Goal: Transaction & Acquisition: Purchase product/service

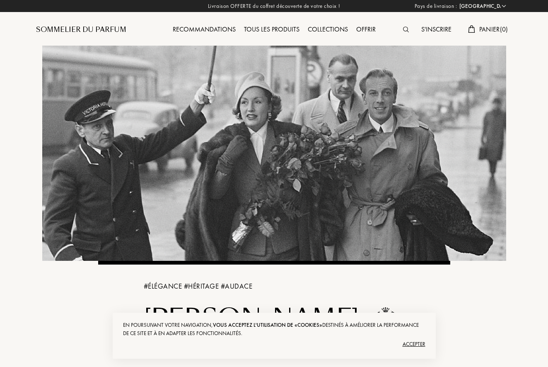
select select "FR"
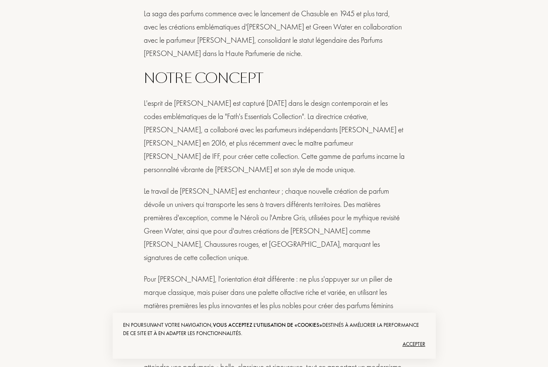
scroll to position [464, 0]
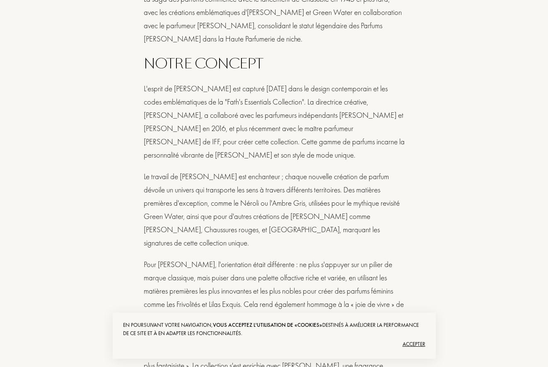
click at [418, 343] on div "Accepter" at bounding box center [274, 343] width 302 height 13
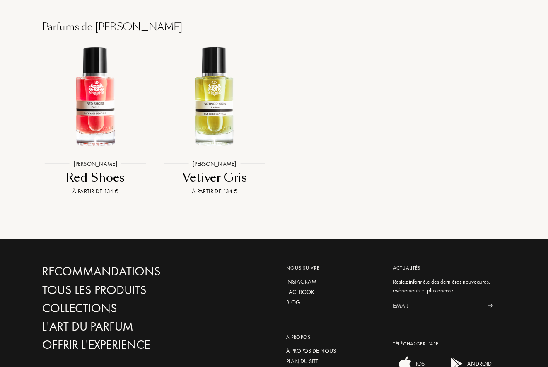
scroll to position [831, 0]
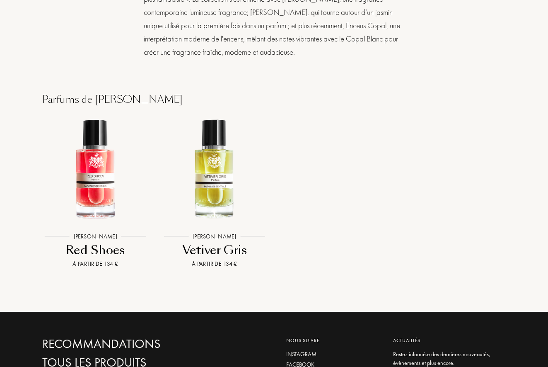
click at [233, 232] on div "Jacques Fath" at bounding box center [215, 236] width 52 height 9
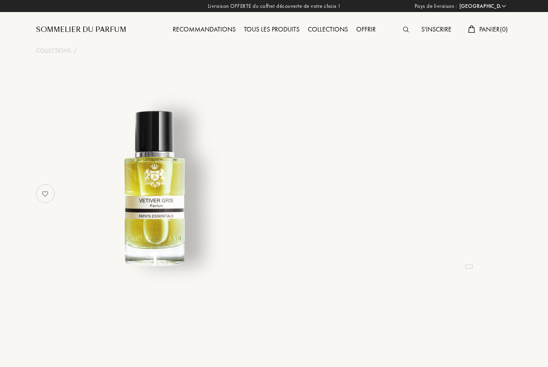
select select "FR"
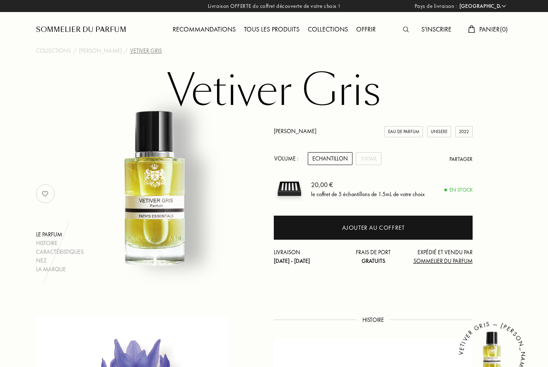
click at [335, 156] on div "Echantillon" at bounding box center [330, 158] width 45 height 13
click at [330, 160] on div "Echantillon" at bounding box center [330, 158] width 45 height 13
click at [330, 159] on div "Echantillon" at bounding box center [330, 158] width 45 height 13
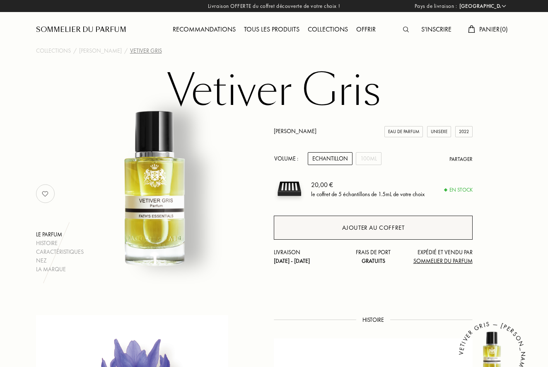
click at [341, 229] on div "Ajouter au coffret" at bounding box center [373, 227] width 198 height 24
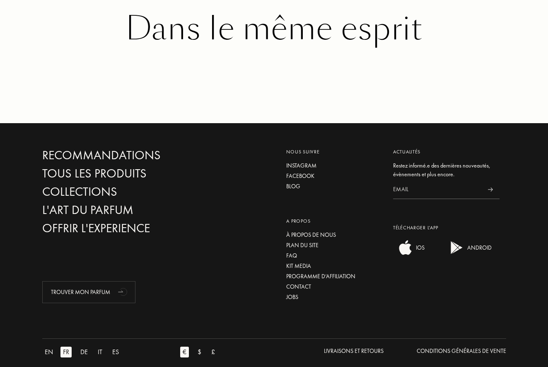
scroll to position [1070, 0]
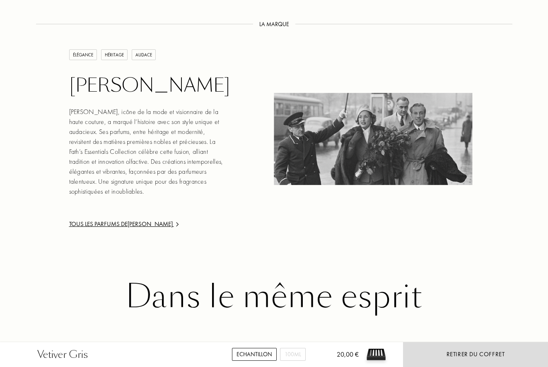
click at [157, 219] on div "Tous les parfums de Jacques Fath" at bounding box center [148, 224] width 159 height 10
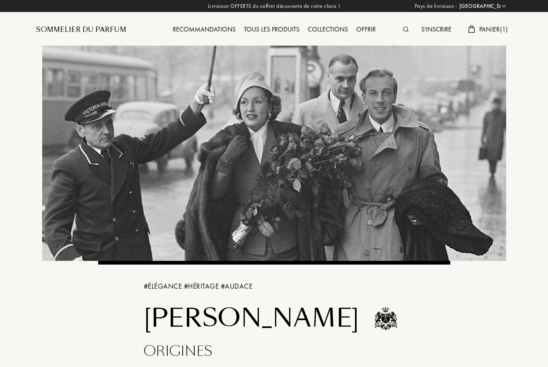
select select "FR"
click at [199, 29] on div "Recommandations" at bounding box center [204, 29] width 71 height 11
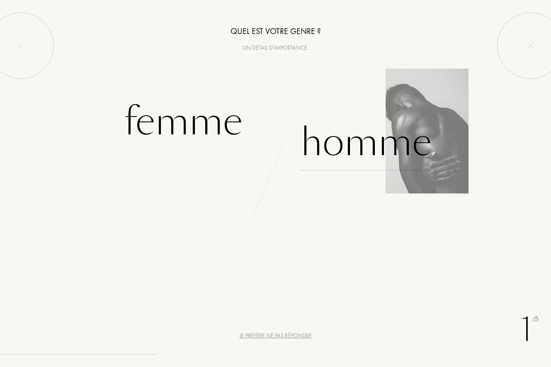
click at [308, 140] on div "Homme" at bounding box center [365, 142] width 131 height 56
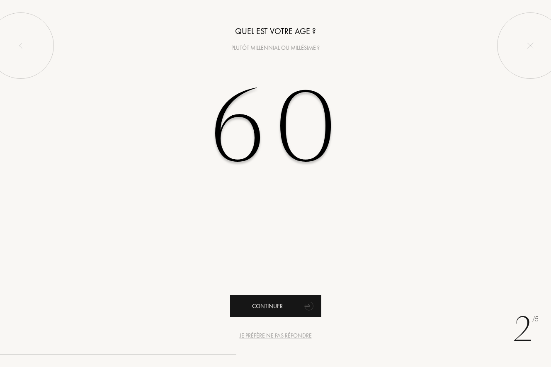
type input "60"
click at [278, 304] on div "Continuer" at bounding box center [275, 306] width 91 height 22
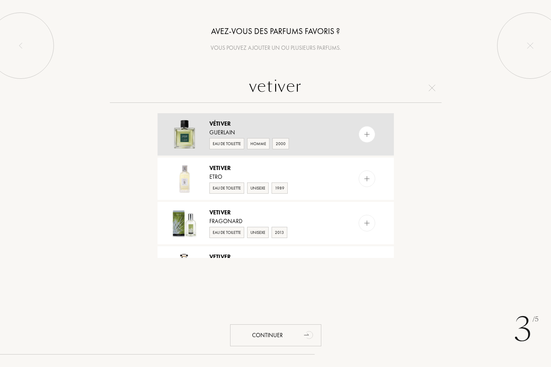
type input "vetiver"
click at [367, 137] on img at bounding box center [367, 135] width 8 height 8
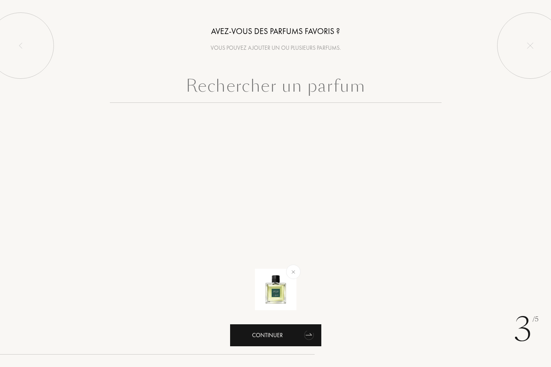
click at [259, 334] on div "Continuer" at bounding box center [275, 335] width 91 height 22
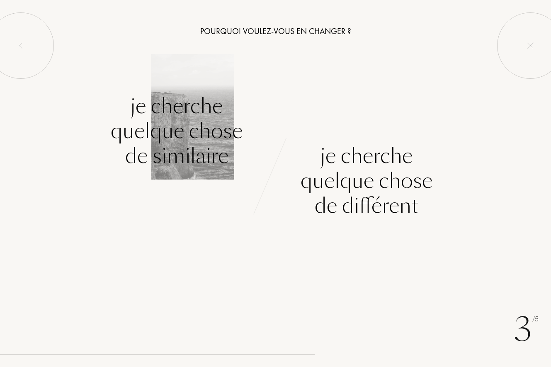
click at [198, 130] on div "Je cherche quelque chose de similaire" at bounding box center [177, 131] width 132 height 75
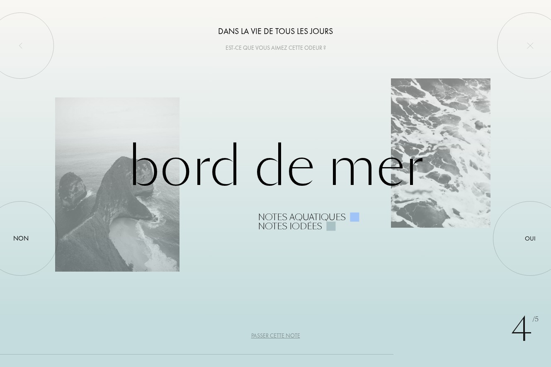
click at [283, 336] on div "Passer cette note" at bounding box center [275, 335] width 49 height 9
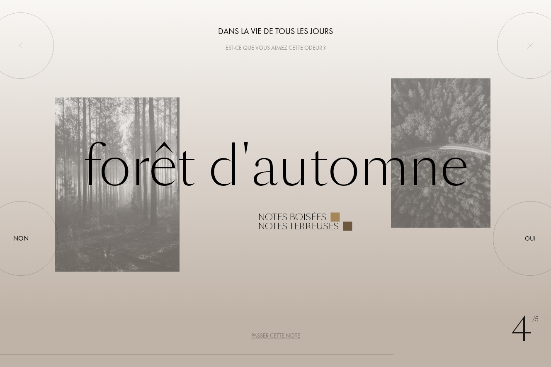
click at [283, 335] on div "Passer cette note" at bounding box center [275, 335] width 49 height 9
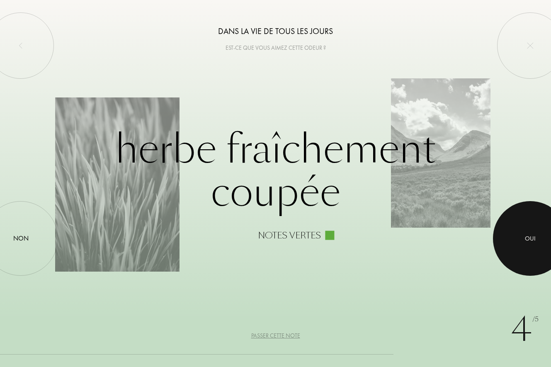
click at [521, 243] on div at bounding box center [530, 238] width 75 height 75
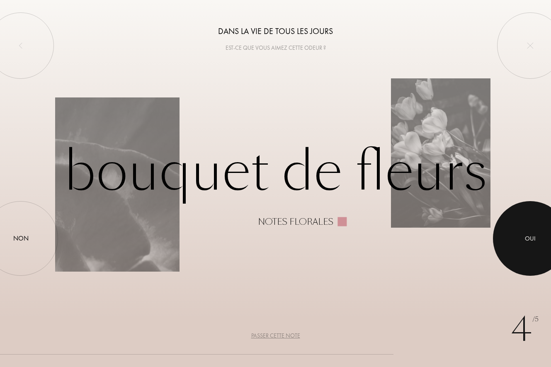
click at [518, 239] on div at bounding box center [530, 238] width 75 height 75
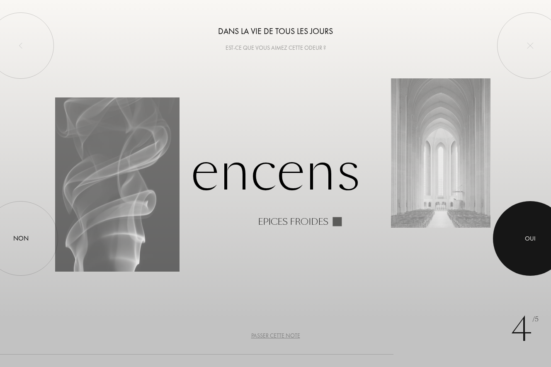
click at [518, 239] on div at bounding box center [530, 238] width 75 height 75
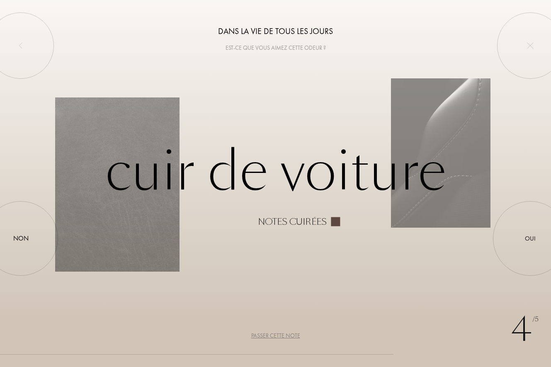
click at [267, 335] on div "Passer cette note" at bounding box center [275, 335] width 49 height 9
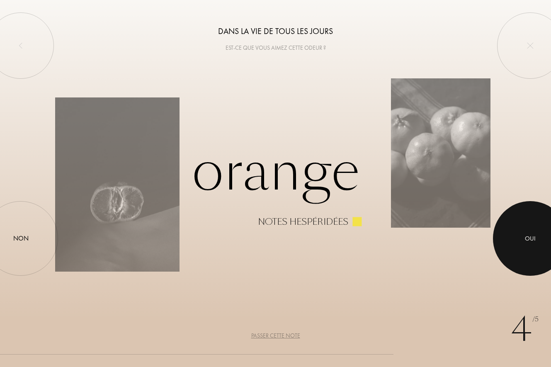
click at [522, 232] on div at bounding box center [530, 238] width 75 height 75
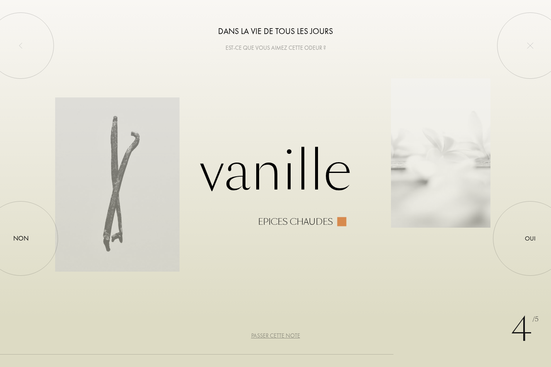
click at [267, 333] on div "Passer cette note" at bounding box center [275, 335] width 49 height 9
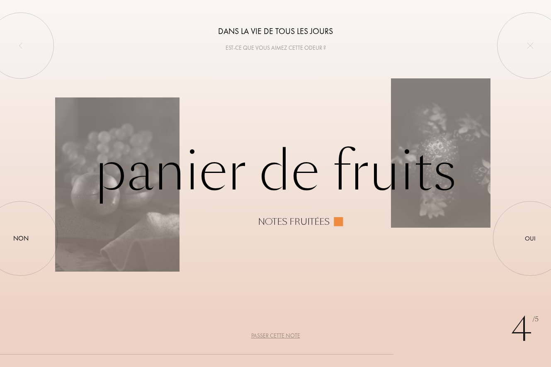
click at [267, 333] on div "Passer cette note" at bounding box center [275, 335] width 49 height 9
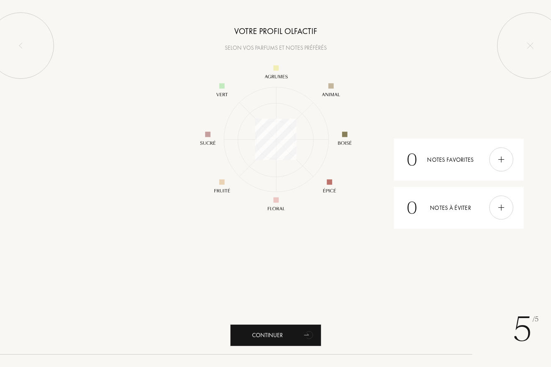
scroll to position [120, 120]
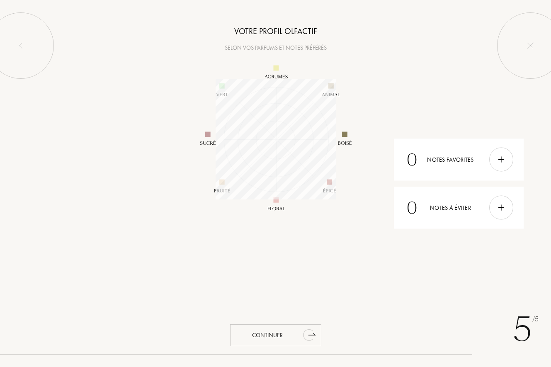
click at [286, 336] on div "Continuer" at bounding box center [275, 335] width 91 height 22
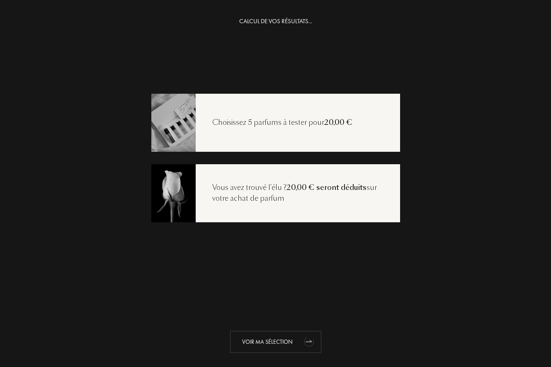
click at [284, 338] on div "Voir ma sélection" at bounding box center [275, 342] width 91 height 22
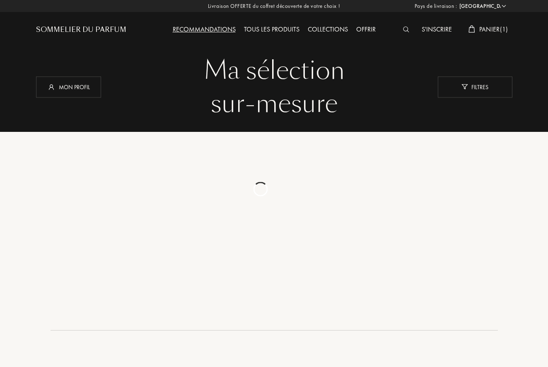
select select "FR"
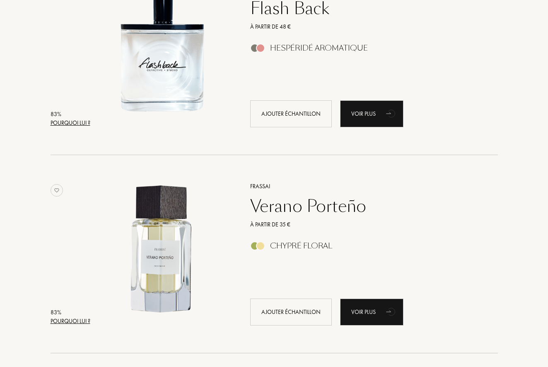
scroll to position [1896, 0]
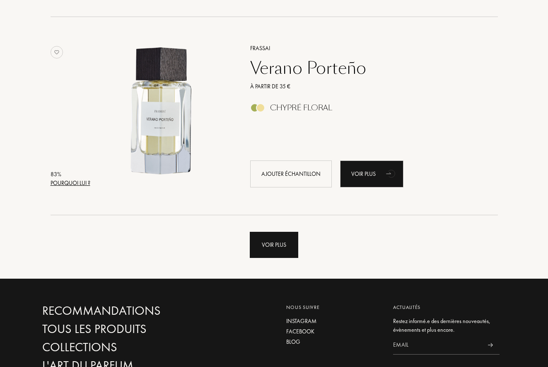
click at [286, 240] on div "Voir plus" at bounding box center [274, 245] width 48 height 26
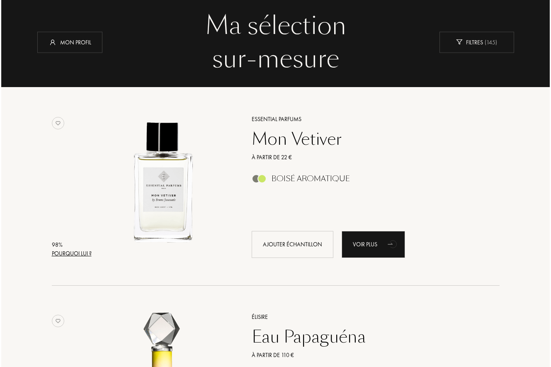
scroll to position [73, 0]
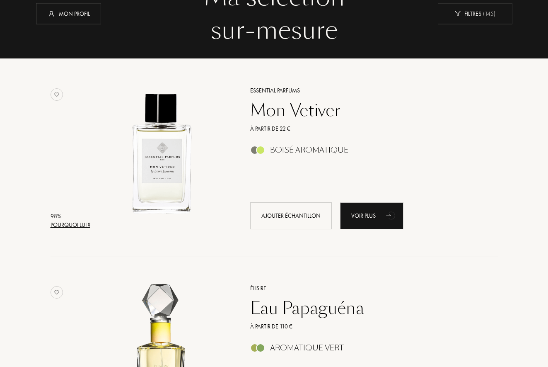
click at [68, 223] on div "Pourquoi lui ?" at bounding box center [71, 224] width 40 height 9
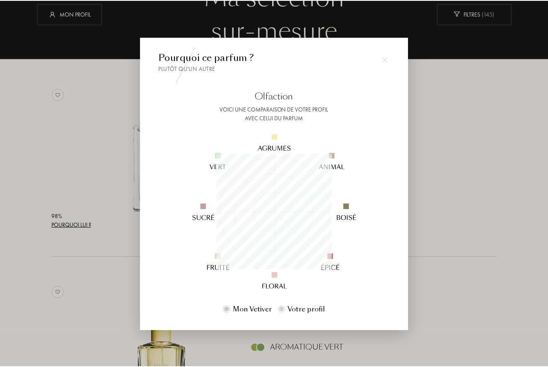
scroll to position [116, 116]
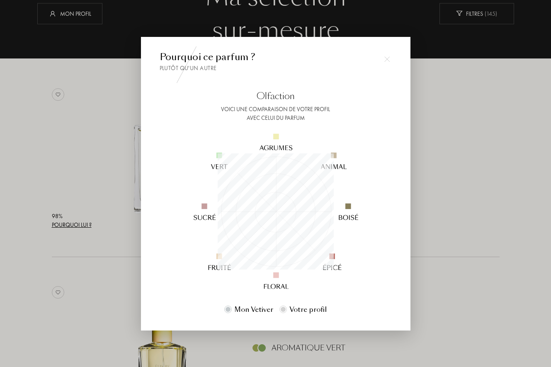
click at [492, 237] on div at bounding box center [275, 183] width 551 height 367
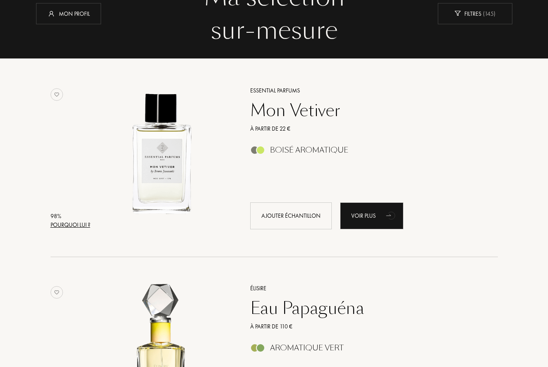
click at [295, 108] on div "Mon Vetiver" at bounding box center [365, 110] width 242 height 20
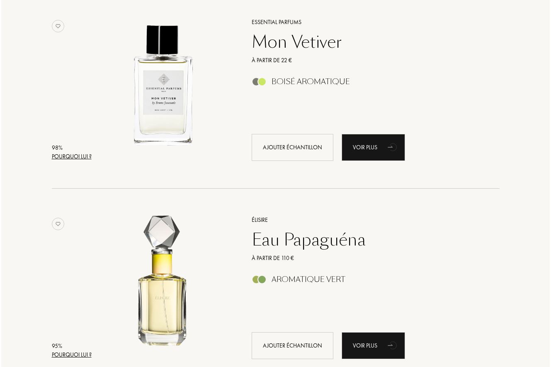
scroll to position [196, 0]
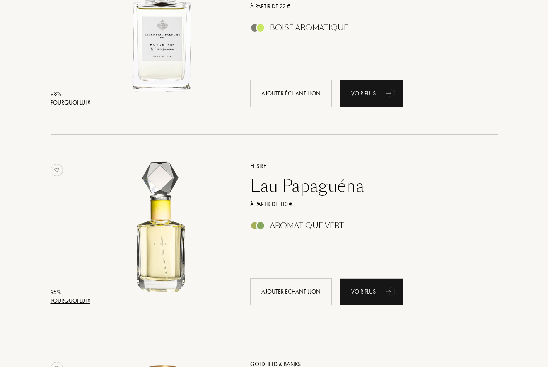
click at [64, 300] on div "Pourquoi lui ?" at bounding box center [71, 300] width 40 height 9
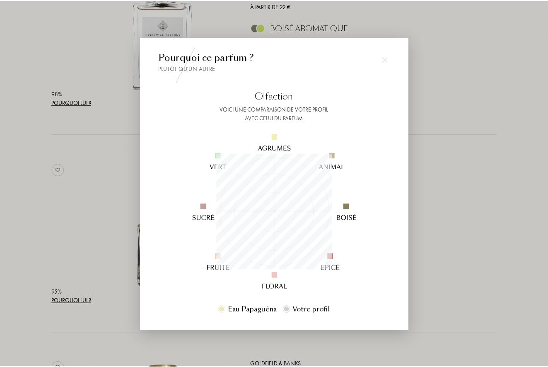
scroll to position [116, 116]
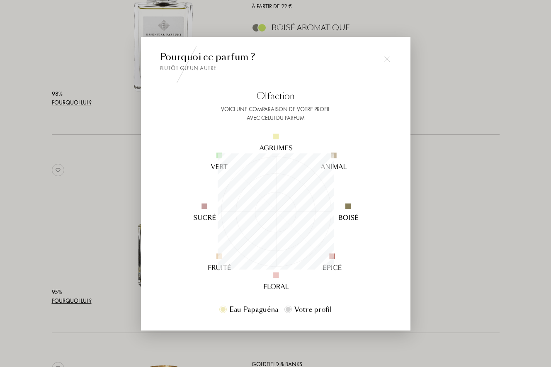
click at [386, 58] on img at bounding box center [387, 59] width 6 height 6
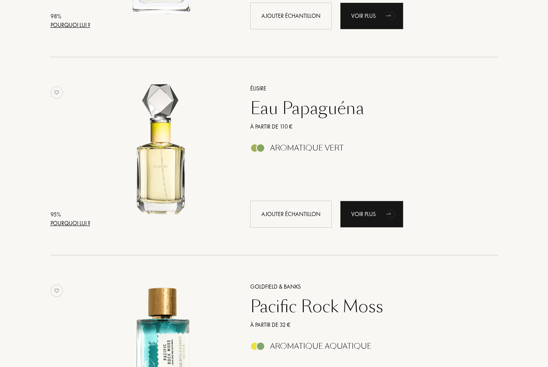
scroll to position [312, 0]
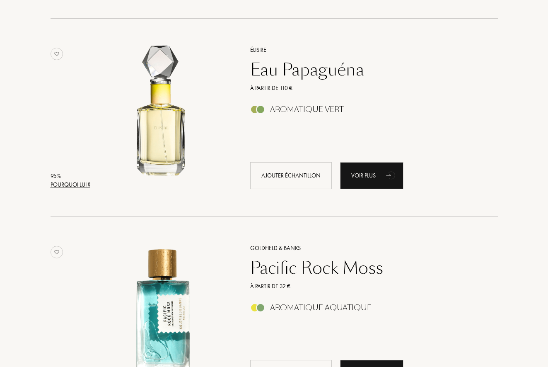
click at [317, 69] on div "Eau Papaguéna" at bounding box center [365, 70] width 242 height 20
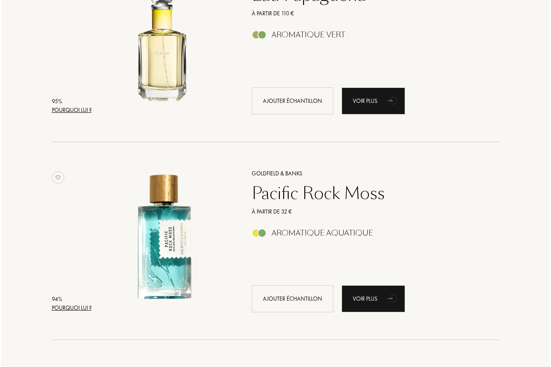
scroll to position [452, 0]
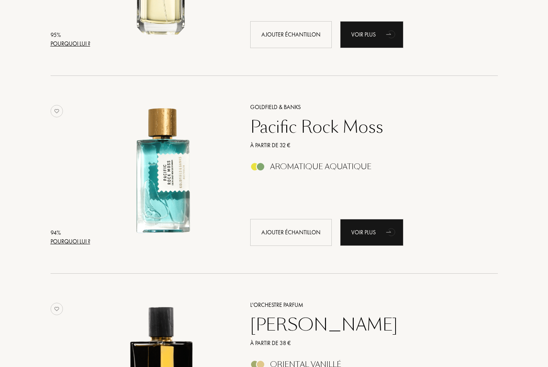
click at [72, 241] on div "Pourquoi lui ?" at bounding box center [71, 241] width 40 height 9
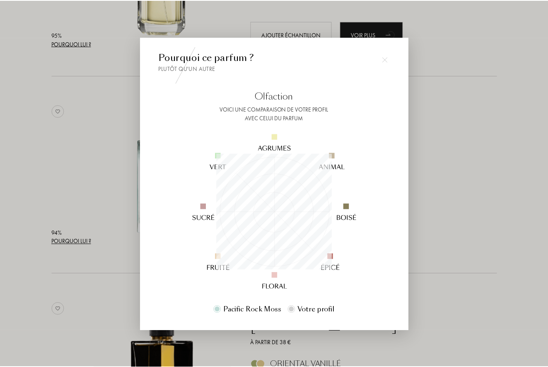
scroll to position [116, 116]
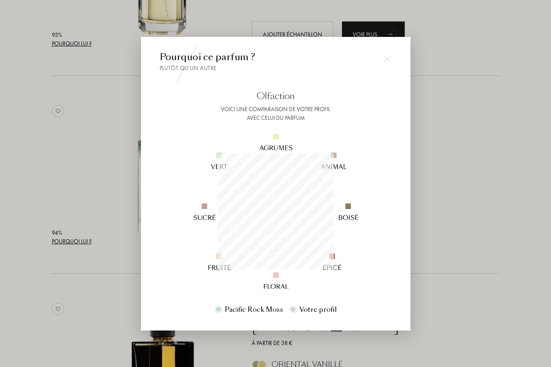
click at [387, 60] on img at bounding box center [387, 59] width 6 height 6
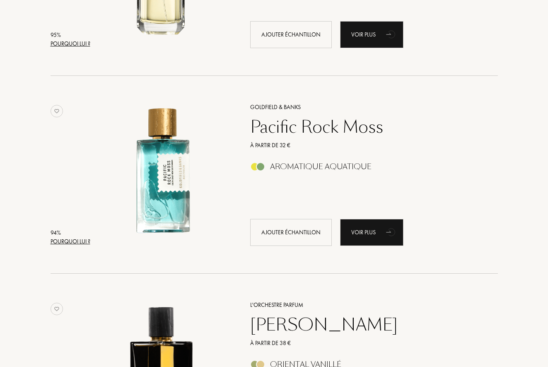
click at [306, 125] on div "Pacific Rock Moss" at bounding box center [365, 127] width 242 height 20
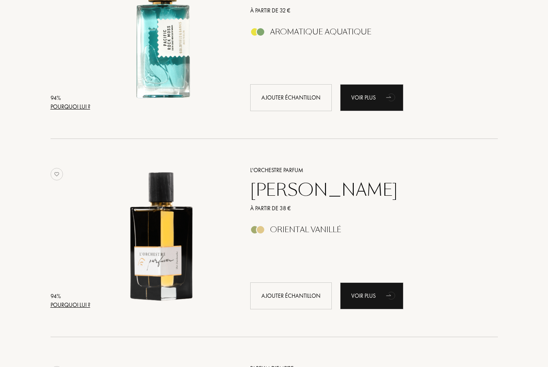
click at [308, 187] on div "Thé Darbouka" at bounding box center [365, 190] width 242 height 20
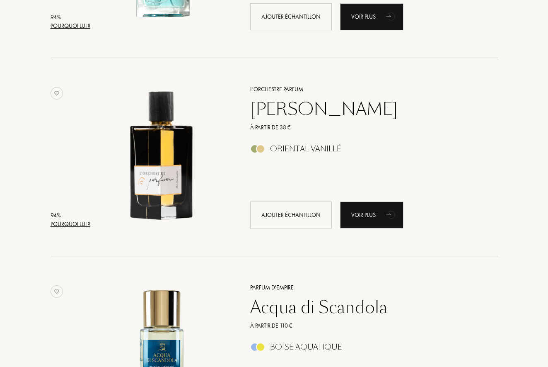
scroll to position [740, 0]
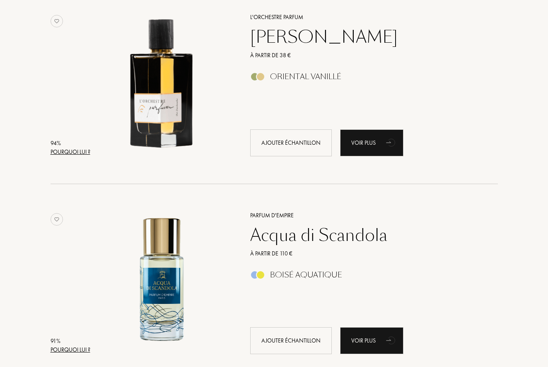
click at [357, 230] on div "Acqua di Scandola" at bounding box center [365, 235] width 242 height 20
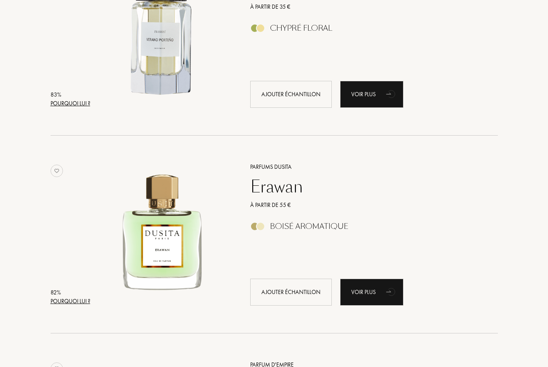
scroll to position [1977, 0]
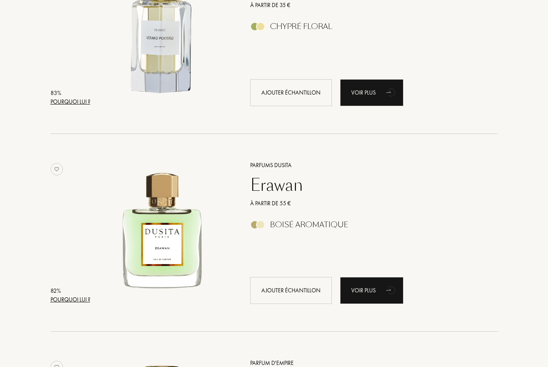
click at [265, 181] on div "Erawan" at bounding box center [365, 185] width 242 height 20
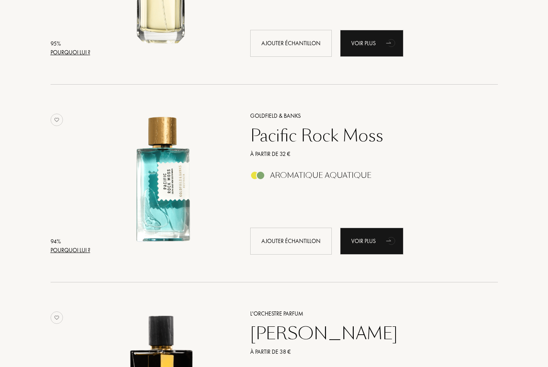
scroll to position [0, 0]
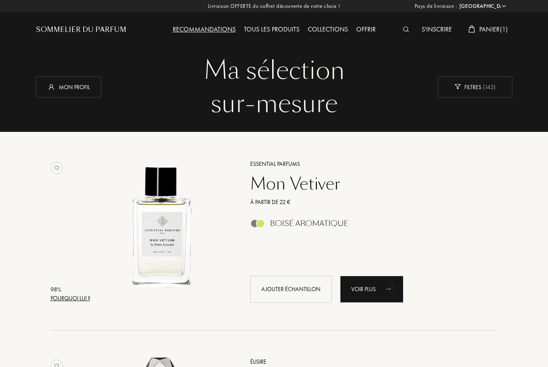
click at [262, 27] on div "Tous les produits" at bounding box center [272, 29] width 64 height 11
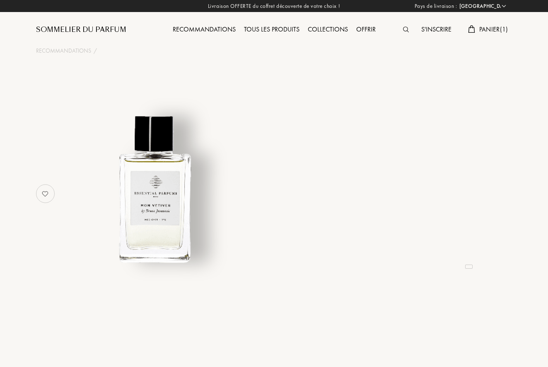
select select "FR"
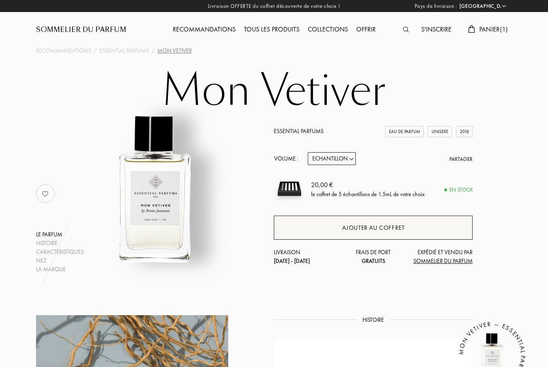
click at [345, 229] on div "Ajouter au coffret" at bounding box center [373, 228] width 63 height 10
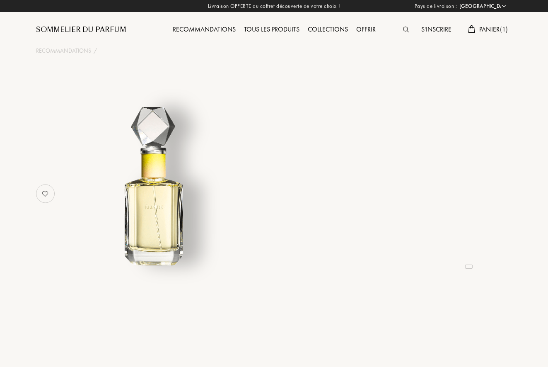
select select "FR"
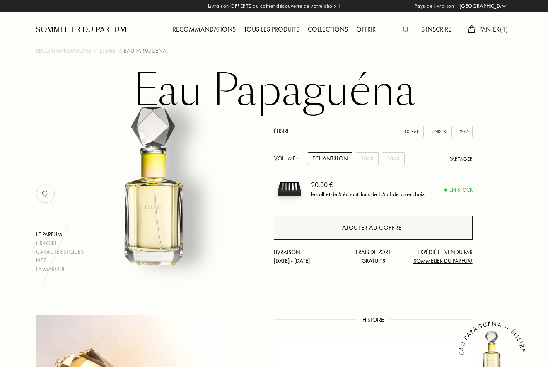
click at [373, 225] on div "Ajouter au coffret" at bounding box center [373, 228] width 63 height 10
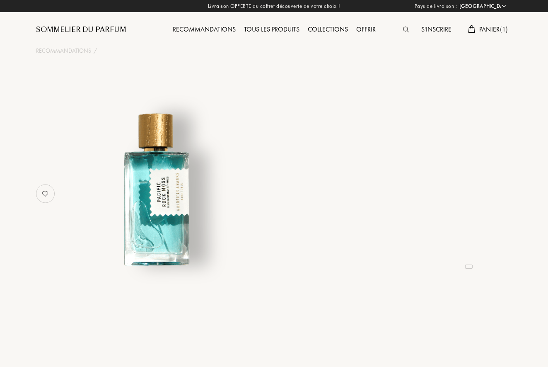
select select "FR"
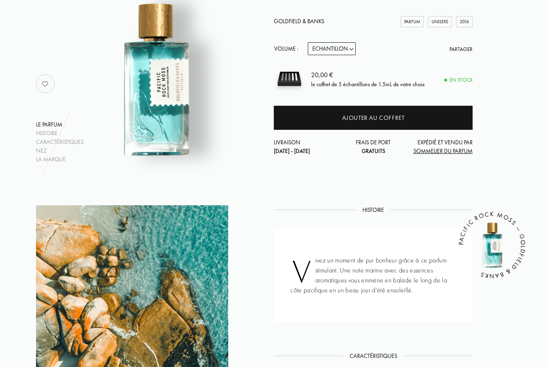
scroll to position [121, 0]
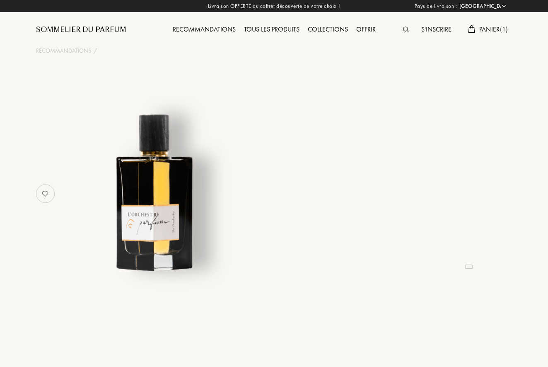
select select "FR"
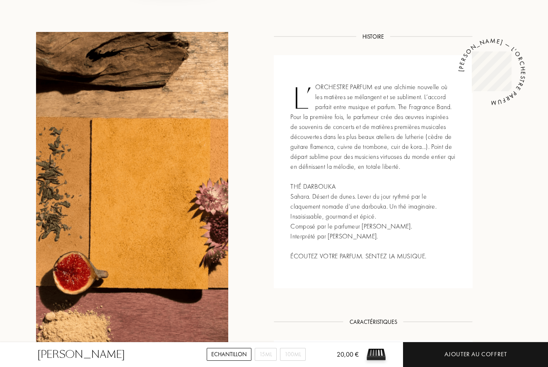
scroll to position [303, 0]
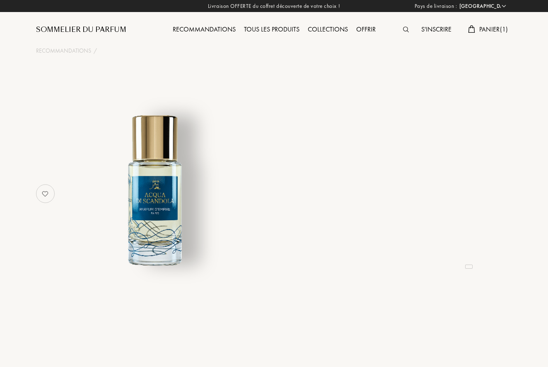
select select "FR"
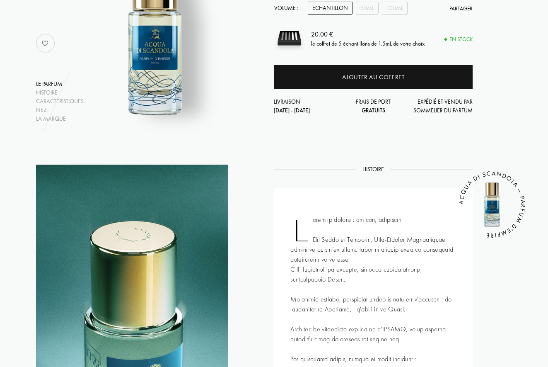
scroll to position [152, 0]
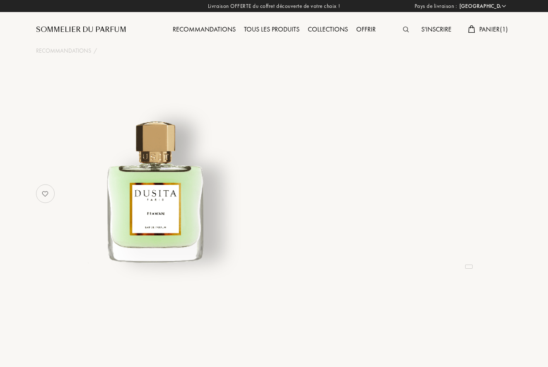
select select "FR"
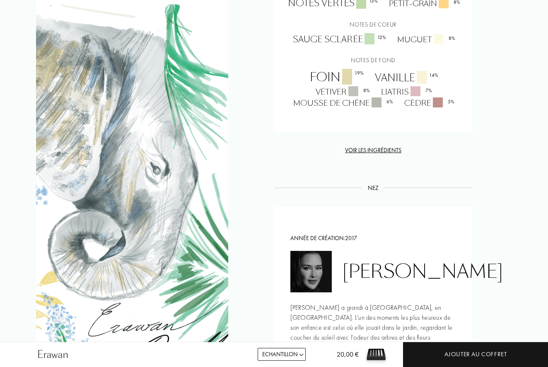
scroll to position [663, 0]
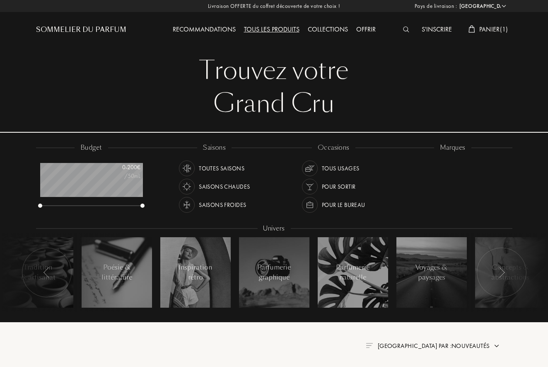
select select "FR"
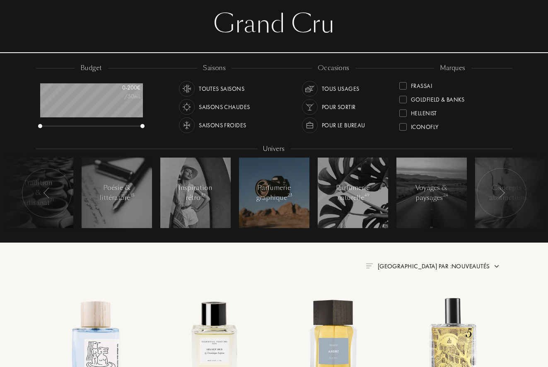
scroll to position [81, 0]
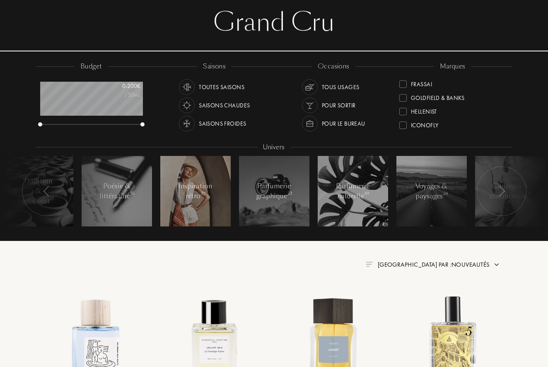
click at [181, 189] on div "Inspiration rétro 37" at bounding box center [195, 191] width 35 height 20
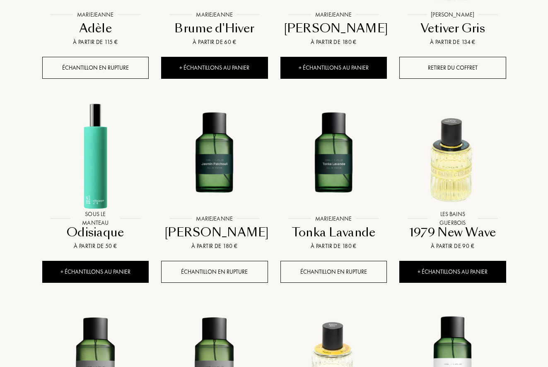
scroll to position [510, 0]
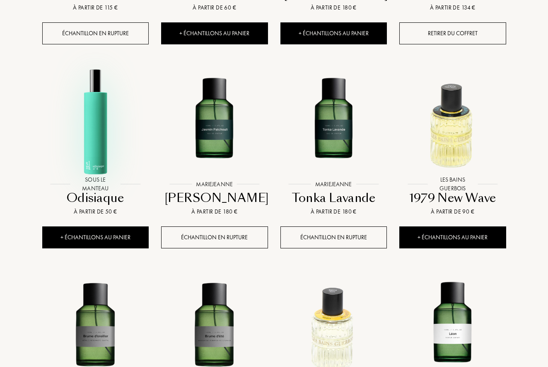
click at [94, 156] on img at bounding box center [95, 121] width 107 height 107
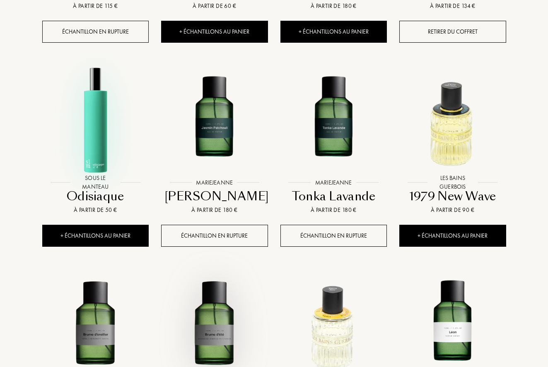
scroll to position [513, 0]
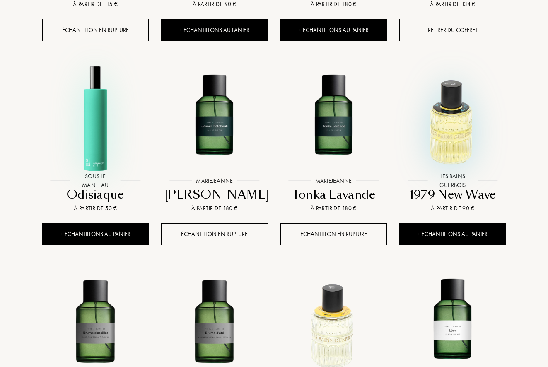
click at [454, 172] on div at bounding box center [452, 125] width 119 height 138
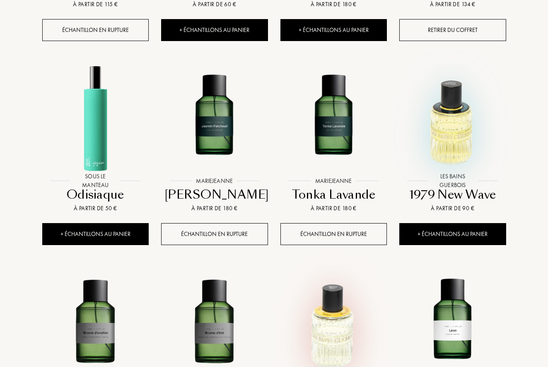
scroll to position [664, 0]
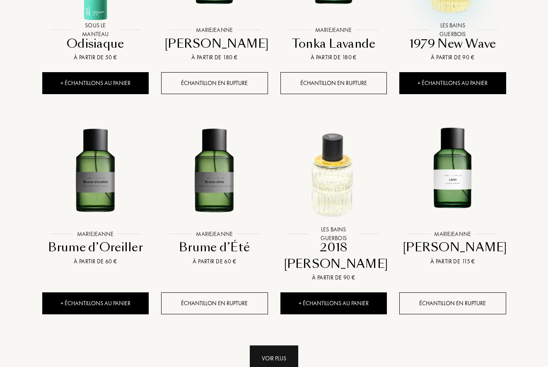
click at [268, 346] on div "Voir plus" at bounding box center [274, 358] width 48 height 26
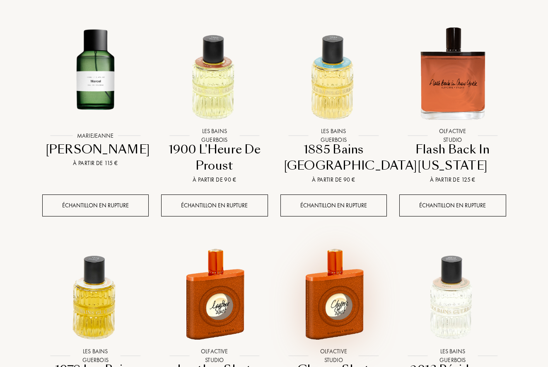
scroll to position [1013, 0]
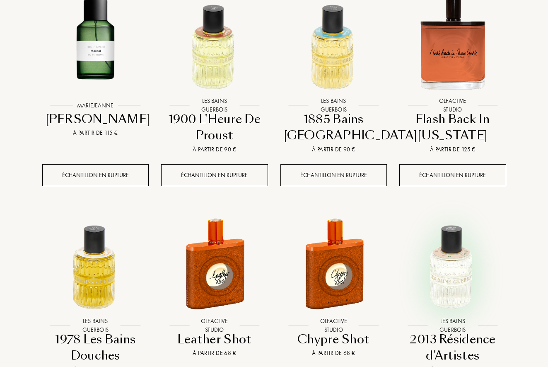
click at [449, 314] on div at bounding box center [452, 270] width 119 height 138
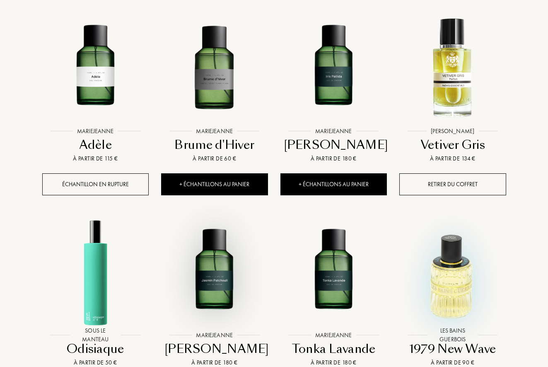
scroll to position [487, 0]
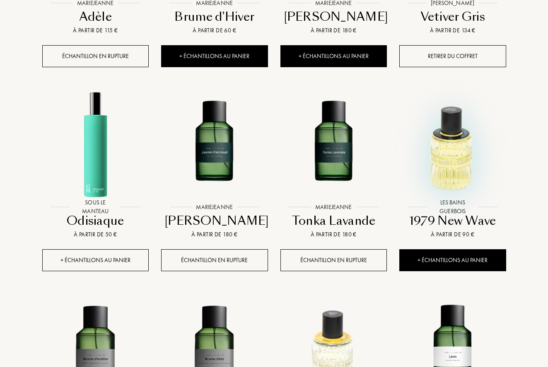
click at [106, 260] on div "+ Échantillons au panier" at bounding box center [95, 260] width 107 height 22
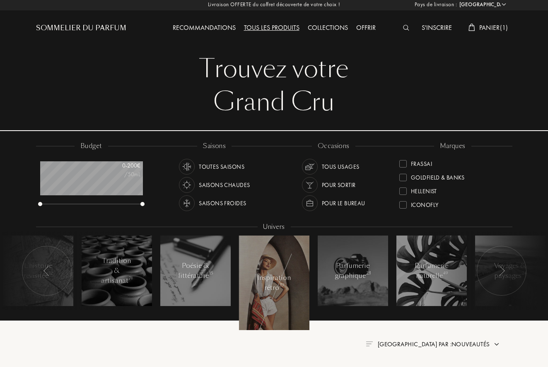
scroll to position [34, 0]
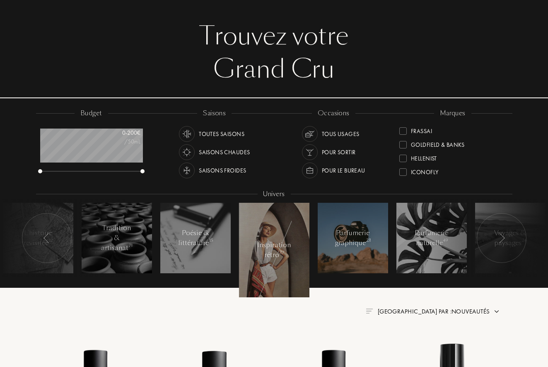
click at [350, 244] on div "Parfumerie graphique 23" at bounding box center [353, 238] width 36 height 20
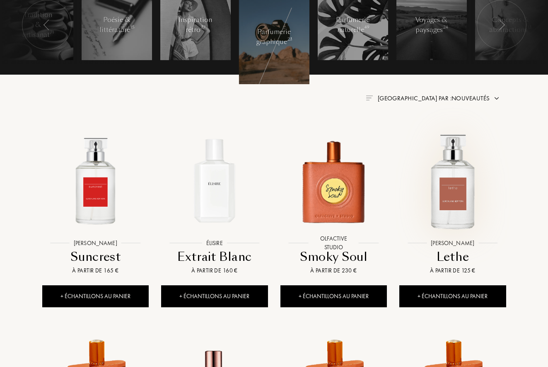
scroll to position [294, 0]
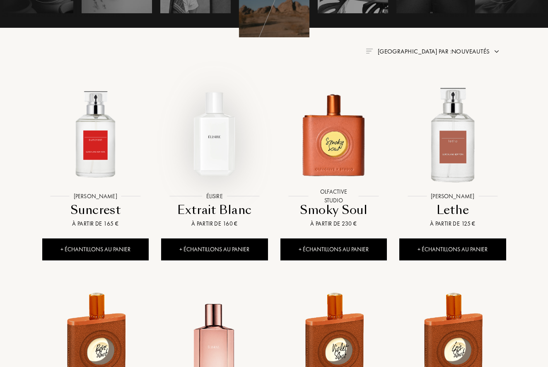
click at [220, 151] on img at bounding box center [214, 133] width 107 height 107
click at [95, 208] on div "Suncrest" at bounding box center [96, 210] width 100 height 16
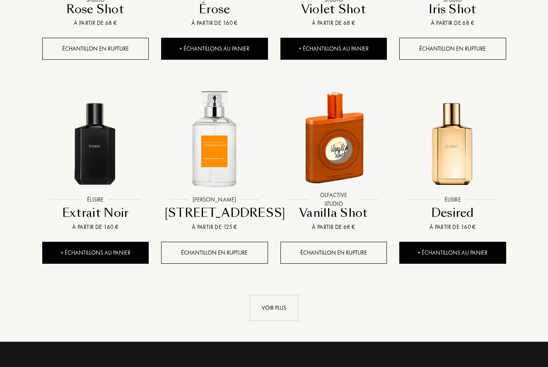
scroll to position [750, 0]
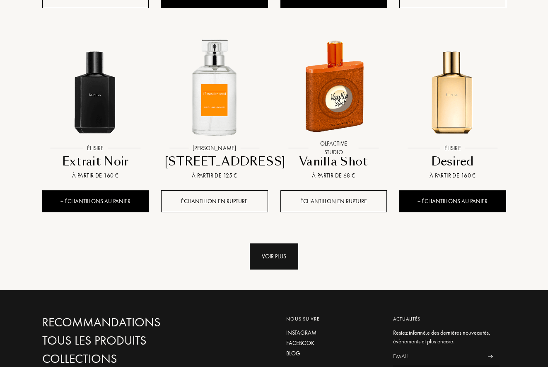
click at [284, 261] on div "Voir plus" at bounding box center [274, 256] width 48 height 26
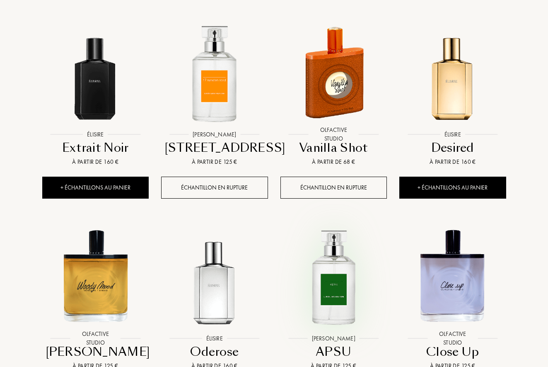
scroll to position [833, 0]
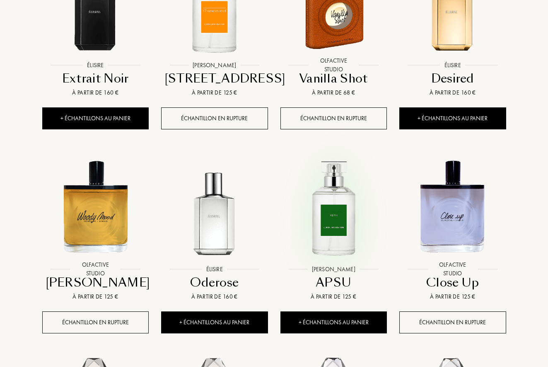
click at [333, 237] on img at bounding box center [333, 206] width 107 height 107
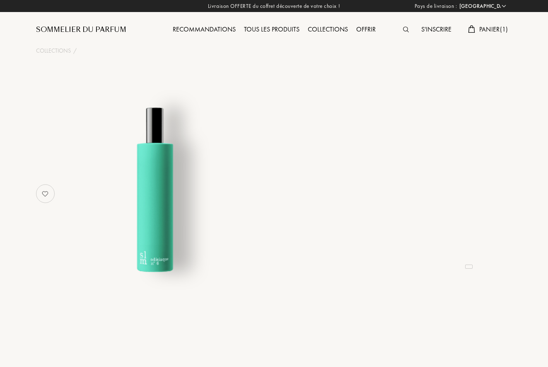
select select "FR"
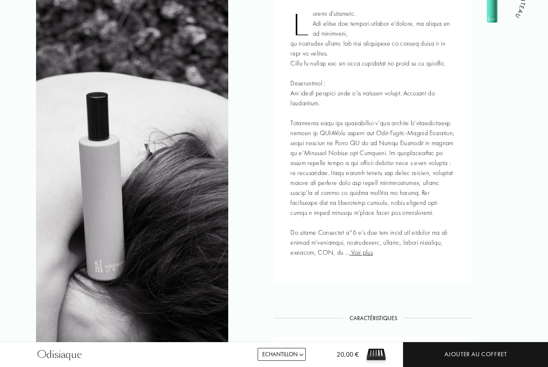
scroll to position [377, 0]
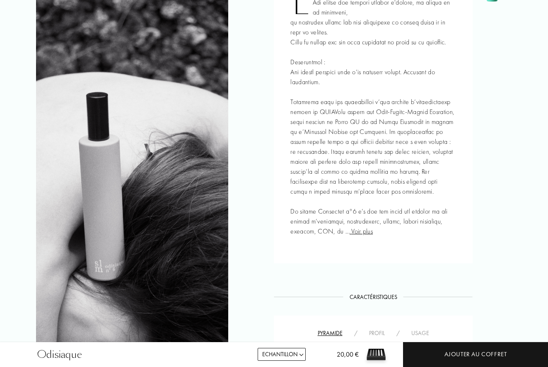
click at [352, 233] on span "Voir plus" at bounding box center [361, 231] width 23 height 9
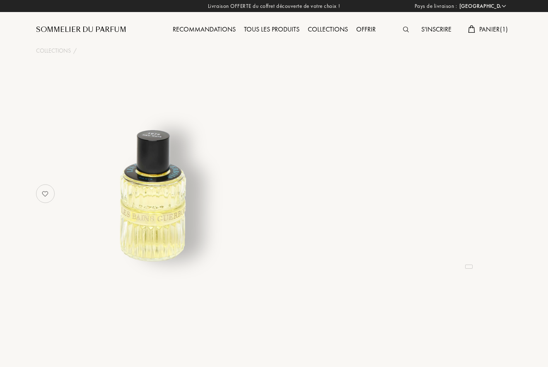
select select "FR"
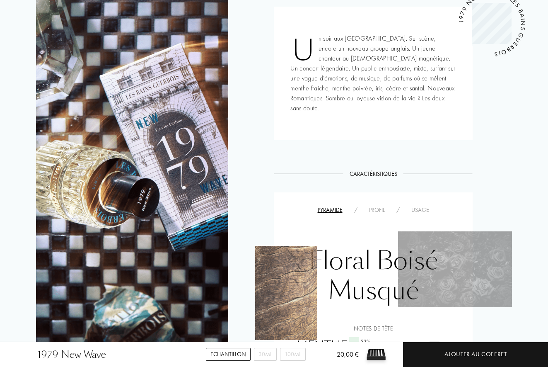
scroll to position [355, 0]
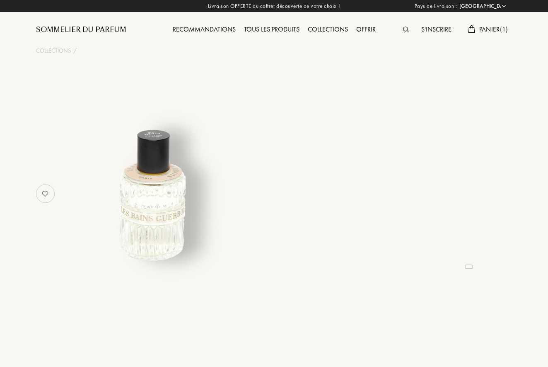
select select "FR"
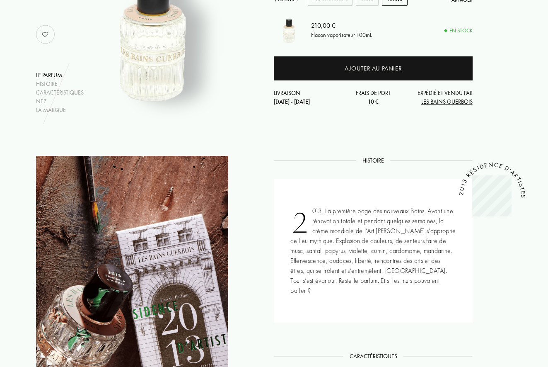
scroll to position [161, 0]
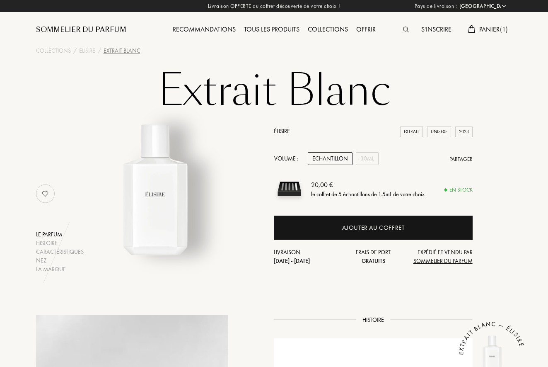
select select "FR"
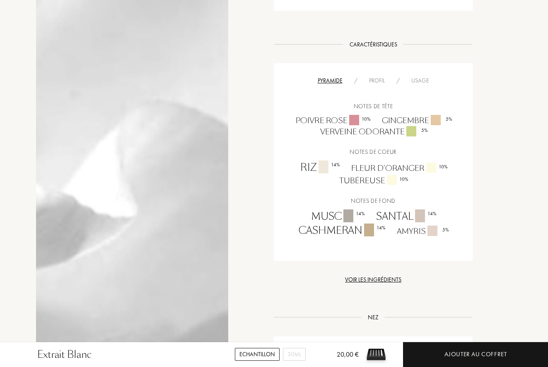
scroll to position [502, 0]
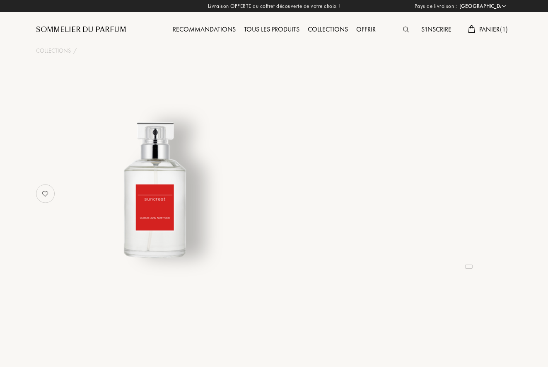
select select "FR"
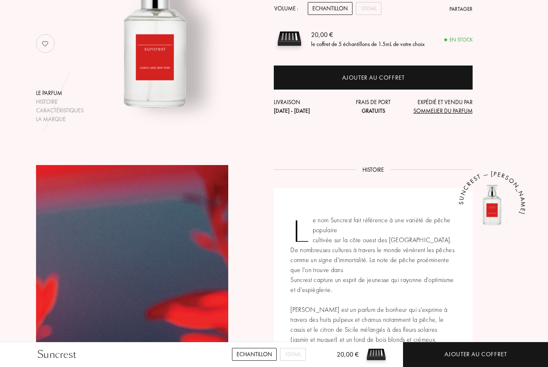
scroll to position [247, 0]
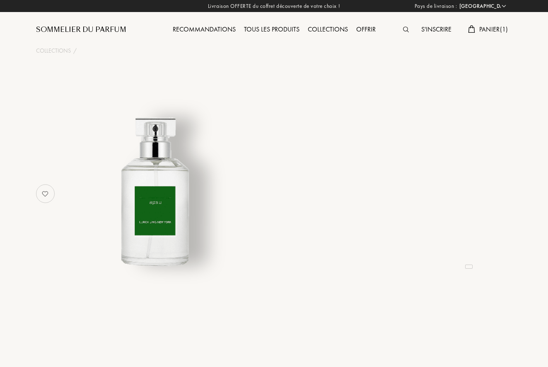
select select "FR"
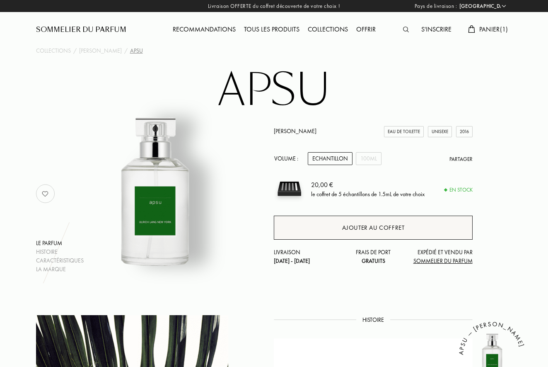
click at [341, 225] on div "Ajouter au coffret" at bounding box center [373, 227] width 198 height 24
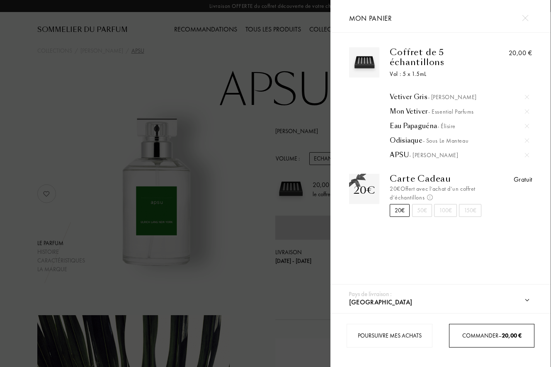
click at [502, 334] on span "20,00 €" at bounding box center [511, 334] width 20 height 7
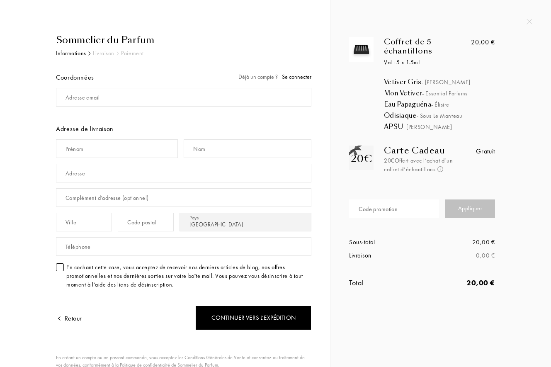
select select "FR"
click at [300, 77] on span "Se connecter" at bounding box center [296, 76] width 29 height 7
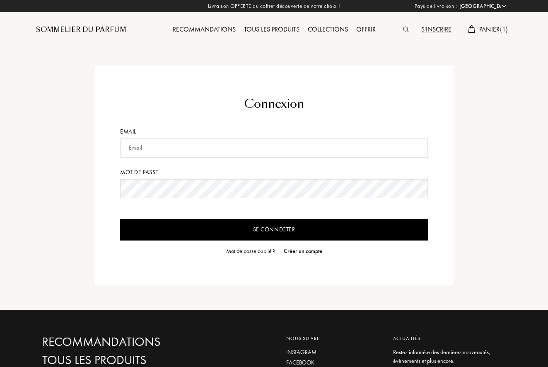
select select "FR"
click at [154, 148] on input "consoetc<gmail.com" at bounding box center [274, 147] width 308 height 19
type input "consoetc@gmail.com"
click at [245, 250] on div "Mot de passe oublié ?" at bounding box center [250, 251] width 49 height 9
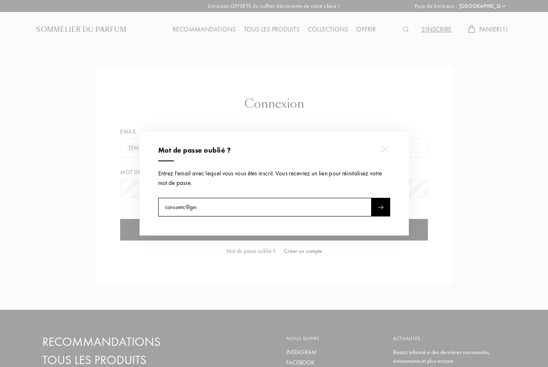
type input "consoetc@gm"
type input "il;ail"
click at [199, 206] on input "consoetc@gm" at bounding box center [264, 207] width 213 height 19
type input "consoetc@gmail.com"
click at [377, 208] on div at bounding box center [381, 207] width 19 height 19
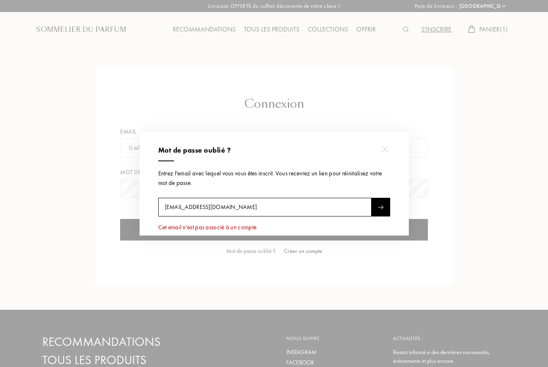
click at [255, 265] on div at bounding box center [275, 183] width 551 height 367
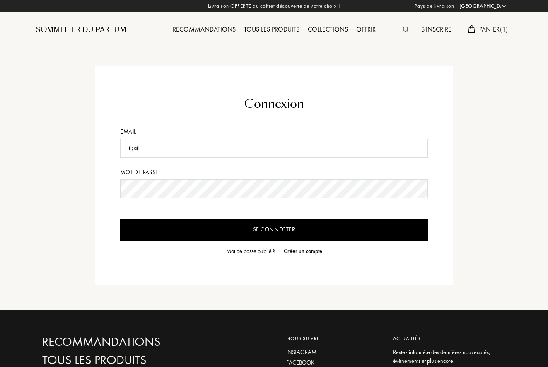
drag, startPoint x: 152, startPoint y: 146, endPoint x: 103, endPoint y: 135, distance: 50.6
click at [103, 135] on div "Connexion Email il;ail Mot de passe Se connecter Mot de passe oublié ? Créer un…" at bounding box center [274, 175] width 358 height 218
click at [308, 249] on div "Créer un compte" at bounding box center [303, 251] width 39 height 9
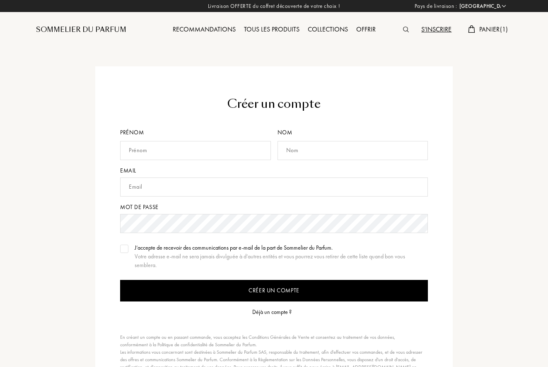
select select "FR"
type input "valentine"
type input "franc"
type input "[EMAIL_ADDRESS][DOMAIN_NAME]"
click at [225, 295] on input "Créer un compte" at bounding box center [274, 291] width 308 height 22
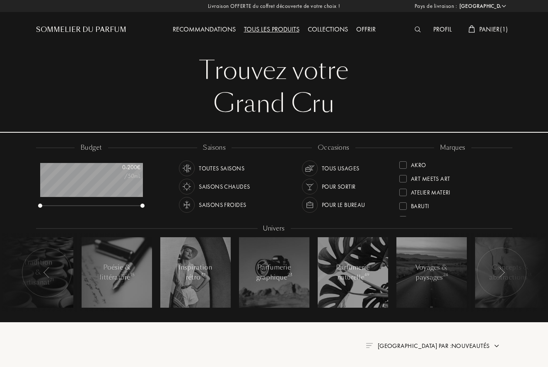
select select "FR"
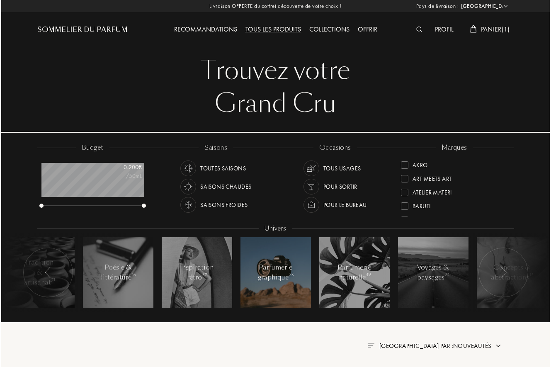
scroll to position [41, 102]
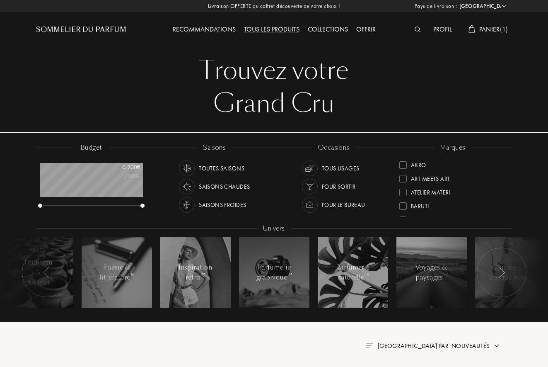
click at [492, 31] on span "Panier ( 1 )" at bounding box center [493, 29] width 29 height 9
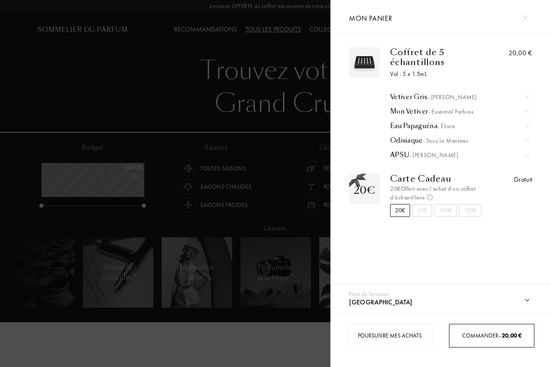
click at [495, 340] on div "Commander – 20,00 €" at bounding box center [491, 336] width 85 height 24
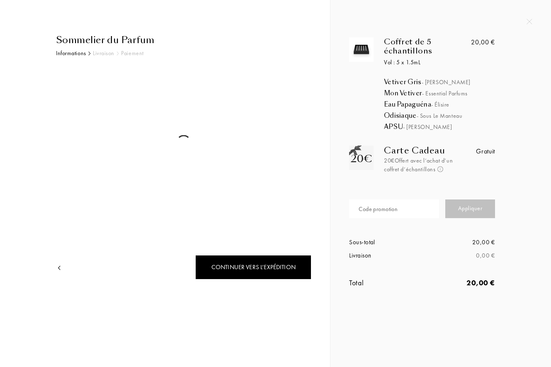
select select "FR"
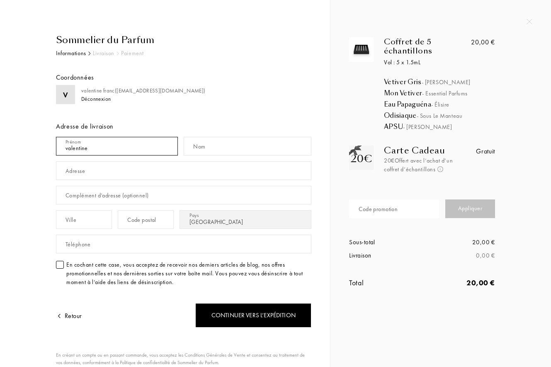
type input "valentine"
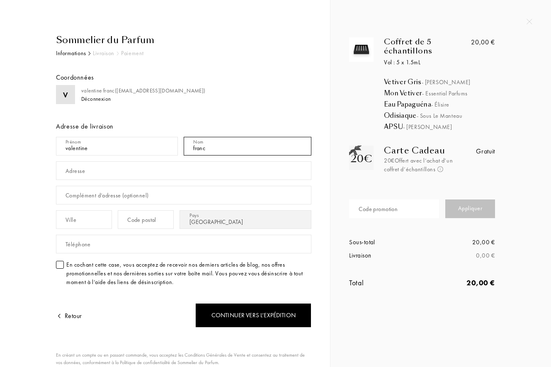
type input "franc"
type input "2 rue de Montaquoy"
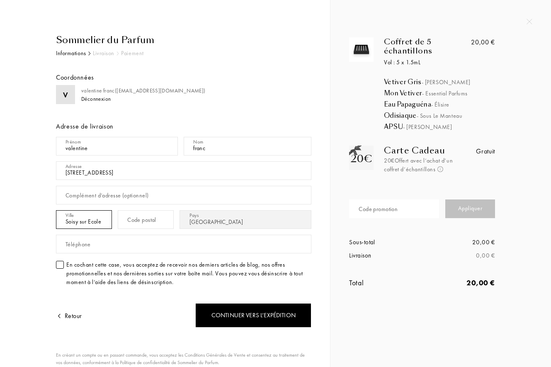
type input "Soisy sur Ecole"
type input "91840"
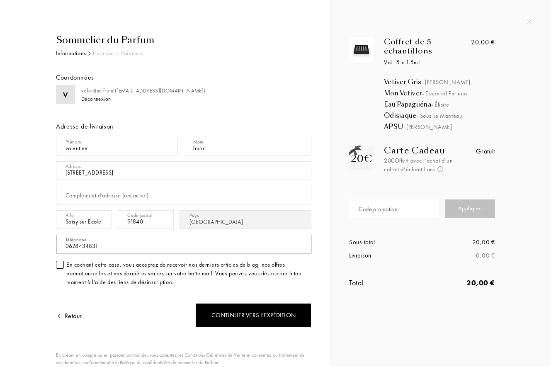
scroll to position [2, 0]
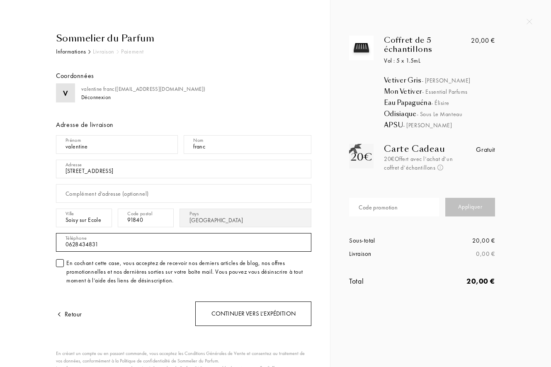
type input "0628434831"
click at [228, 317] on div "Continuer vers l’expédition" at bounding box center [253, 313] width 116 height 24
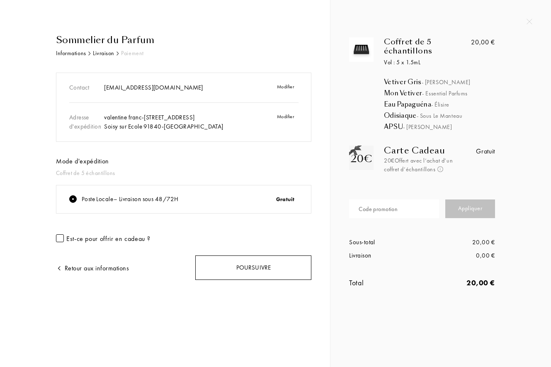
click at [267, 271] on div "Poursuivre" at bounding box center [253, 267] width 116 height 24
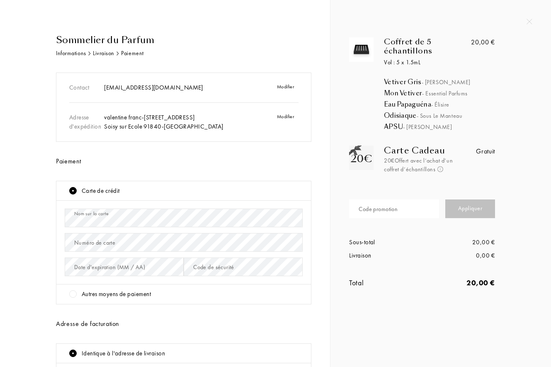
click at [71, 292] on div at bounding box center [72, 293] width 7 height 7
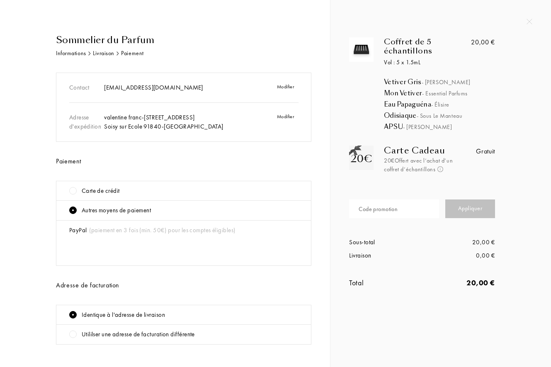
click at [73, 189] on div at bounding box center [72, 190] width 7 height 7
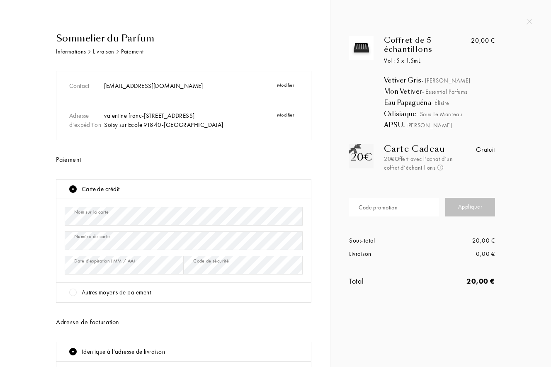
scroll to position [99, 0]
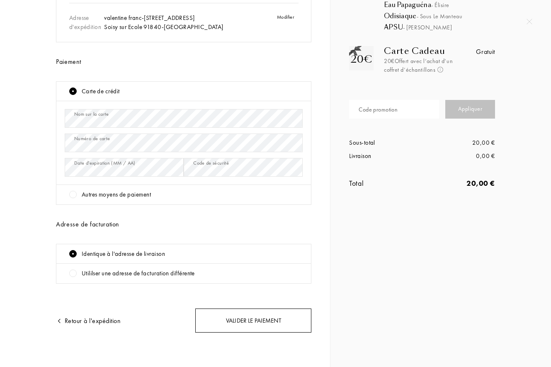
click at [234, 325] on div "Valider le paiement" at bounding box center [253, 320] width 116 height 24
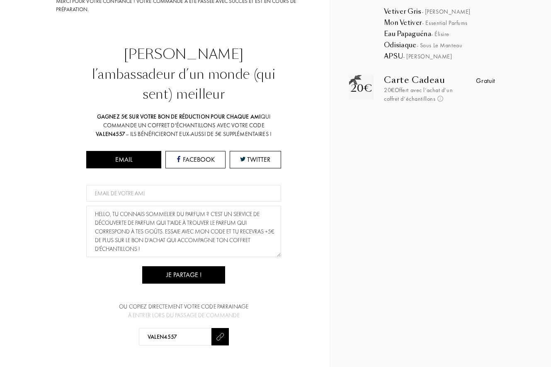
scroll to position [106, 0]
